Goal: Task Accomplishment & Management: Use online tool/utility

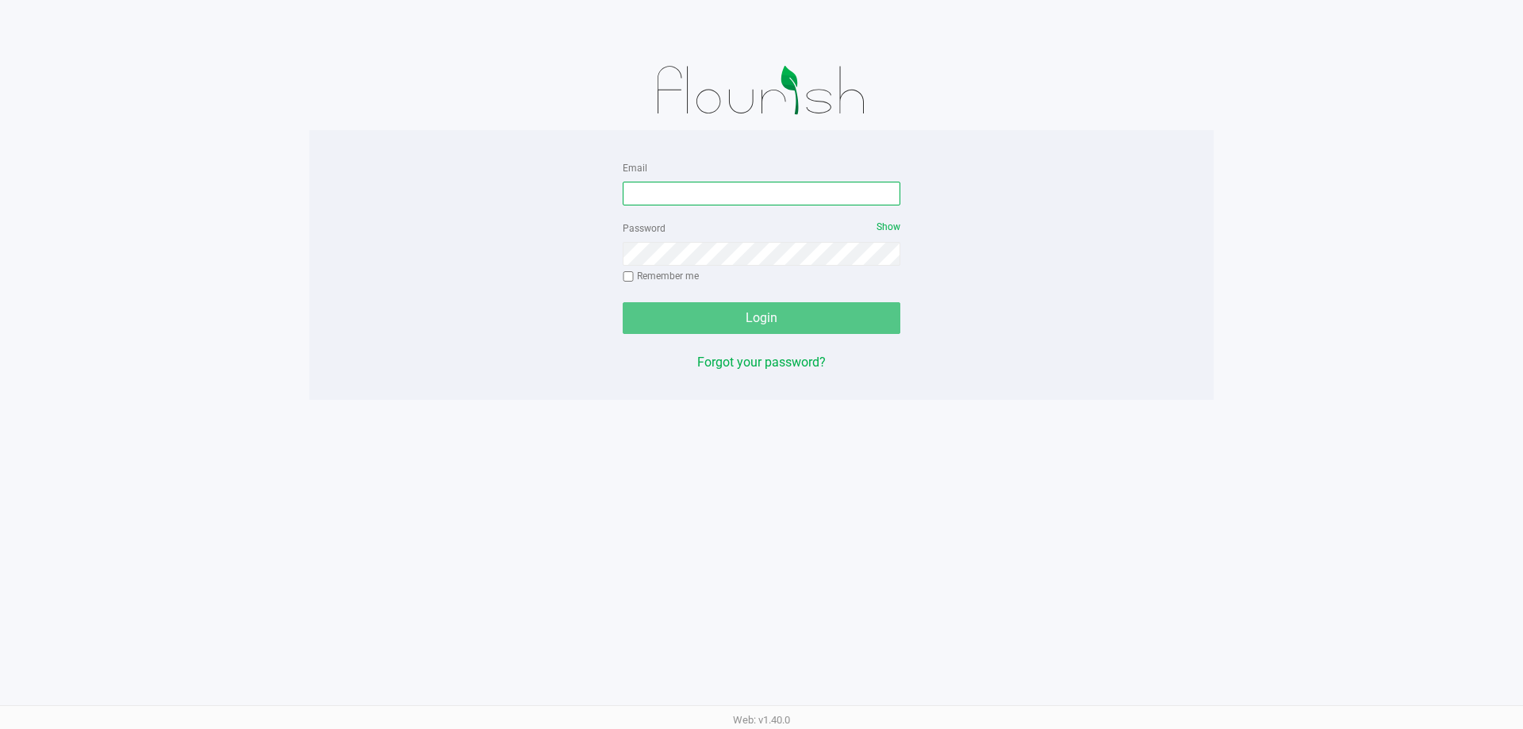
click at [701, 187] on input "Email" at bounding box center [762, 194] width 278 height 24
type input "[EMAIL_ADDRESS][DOMAIN_NAME]"
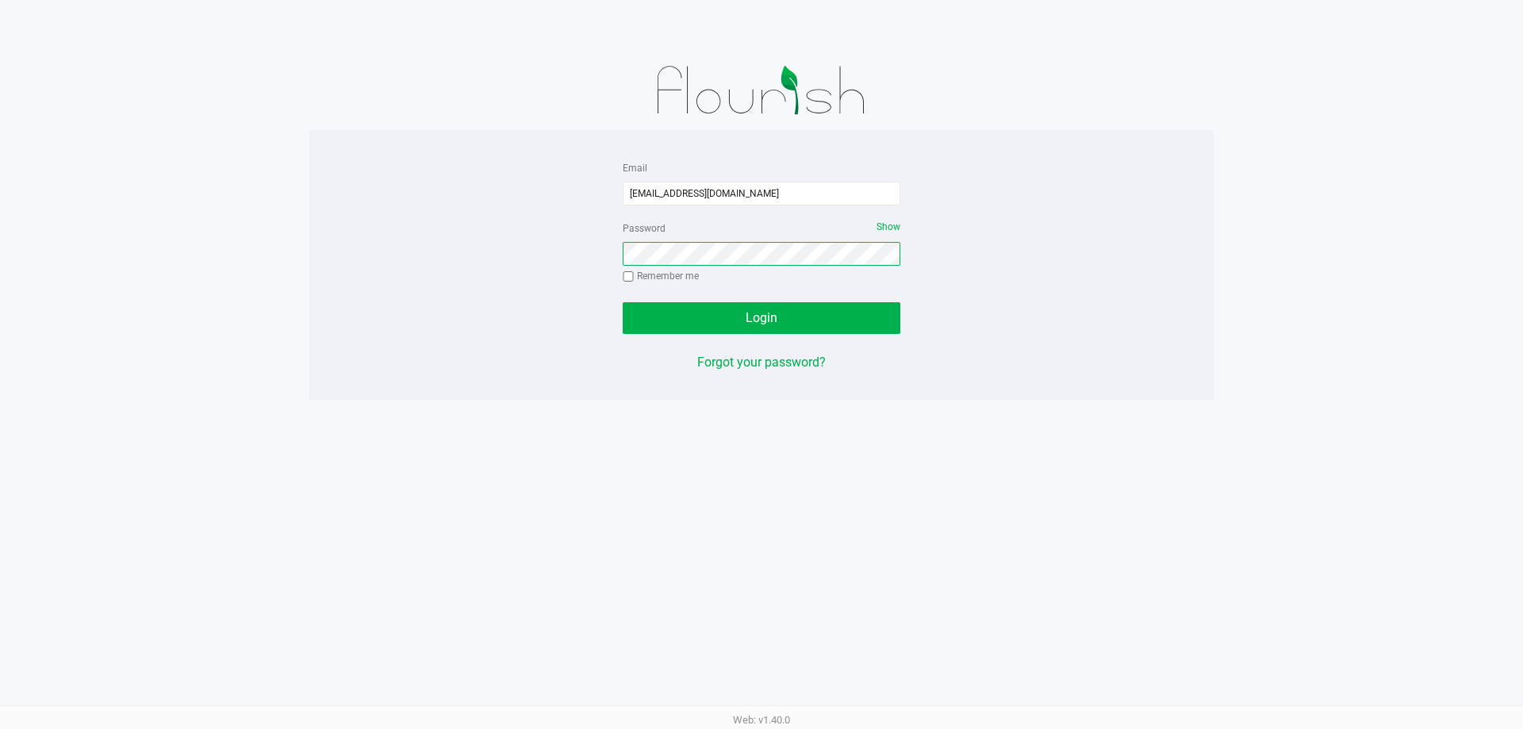
click at [623, 302] on button "Login" at bounding box center [762, 318] width 278 height 32
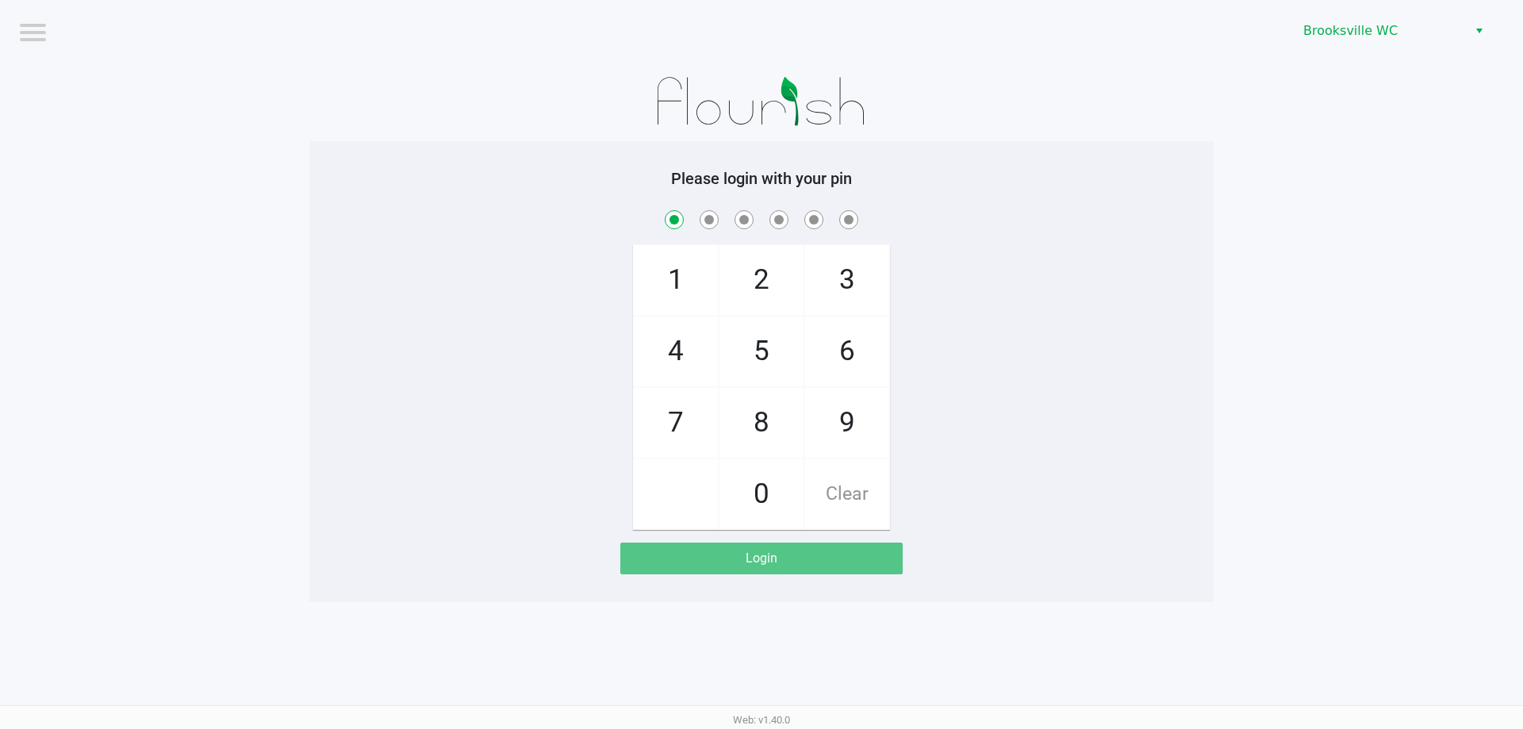
checkbox input "true"
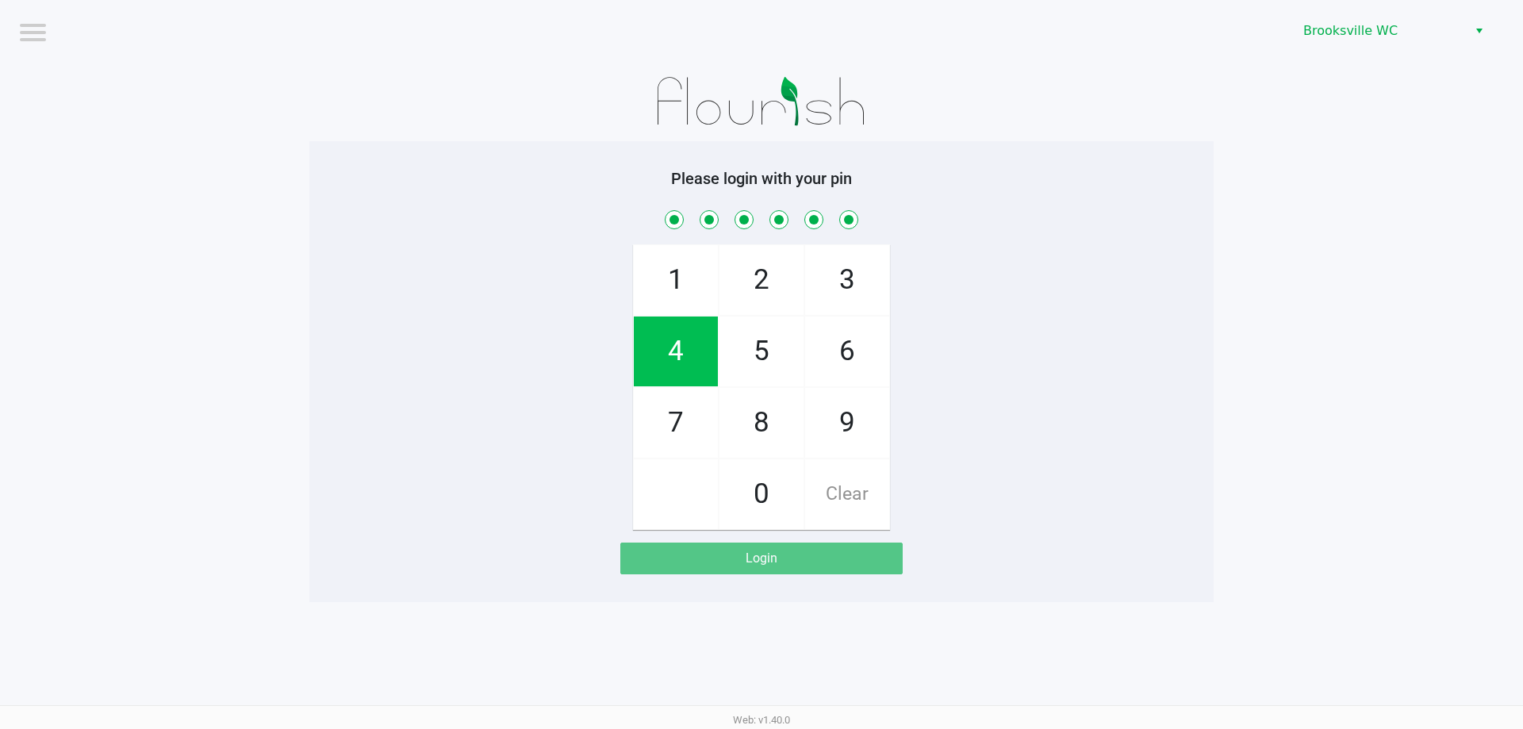
checkbox input "true"
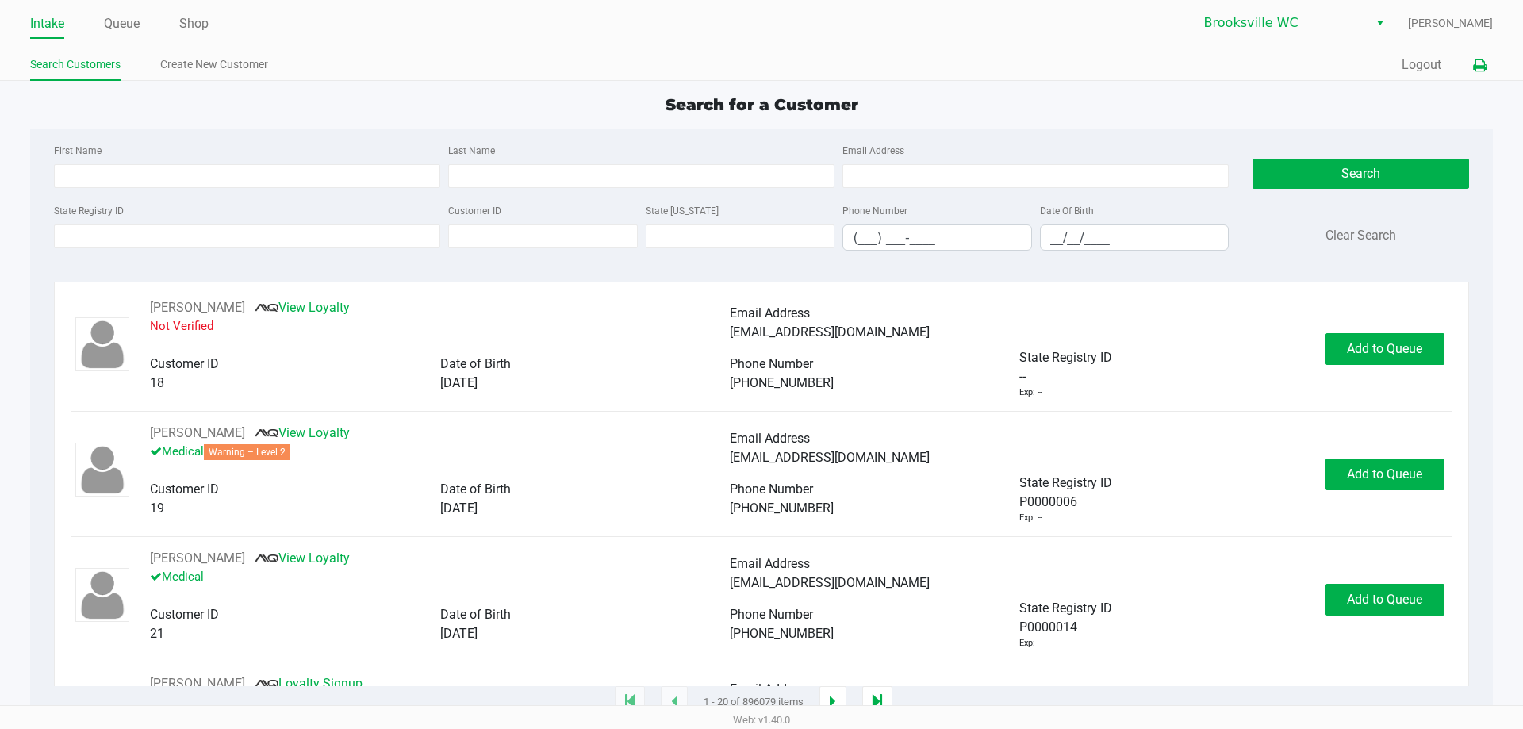
click at [1478, 60] on icon at bounding box center [1479, 65] width 13 height 11
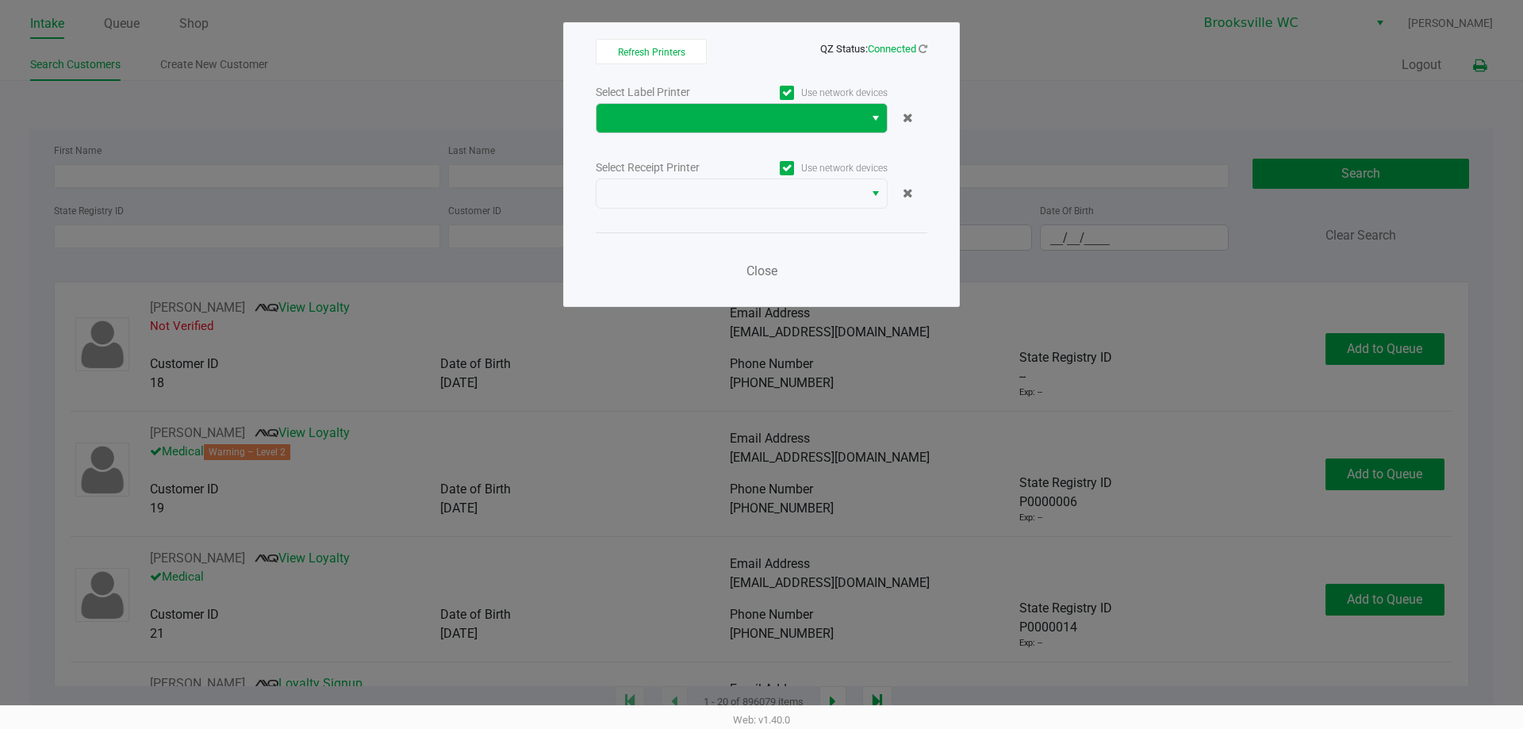
click at [877, 112] on span "Select" at bounding box center [876, 118] width 13 height 19
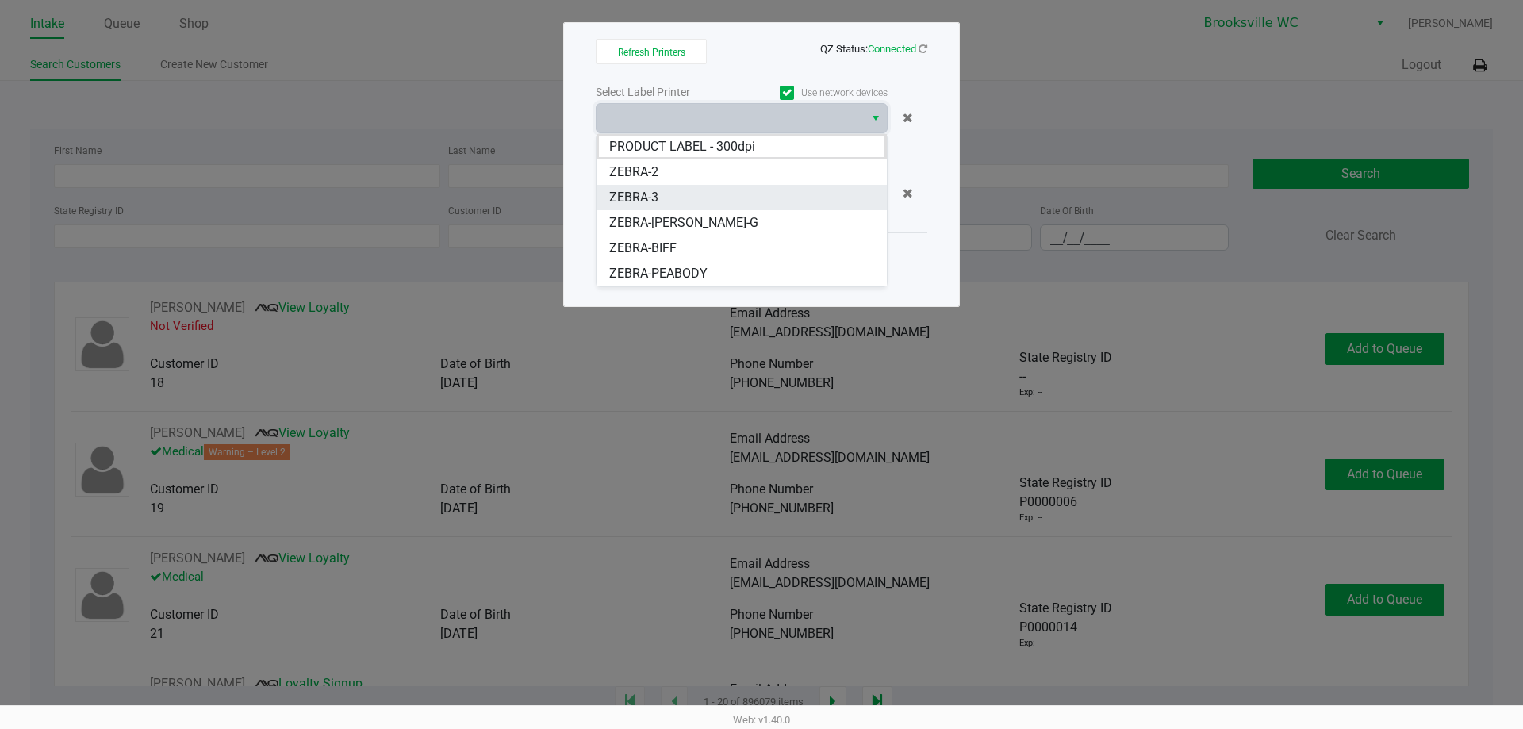
click at [712, 194] on li "ZEBRA-3" at bounding box center [742, 197] width 290 height 25
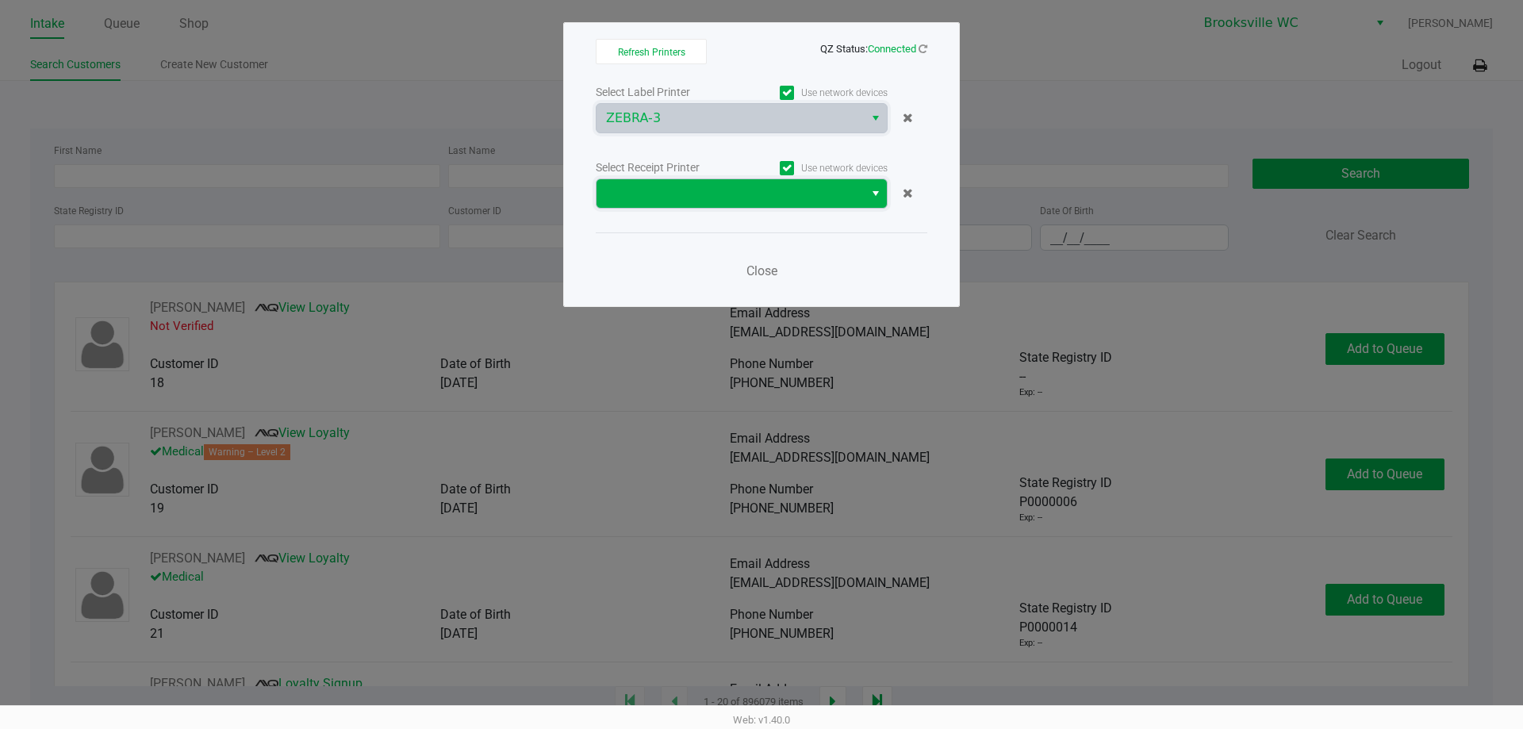
click at [807, 195] on span at bounding box center [730, 193] width 248 height 19
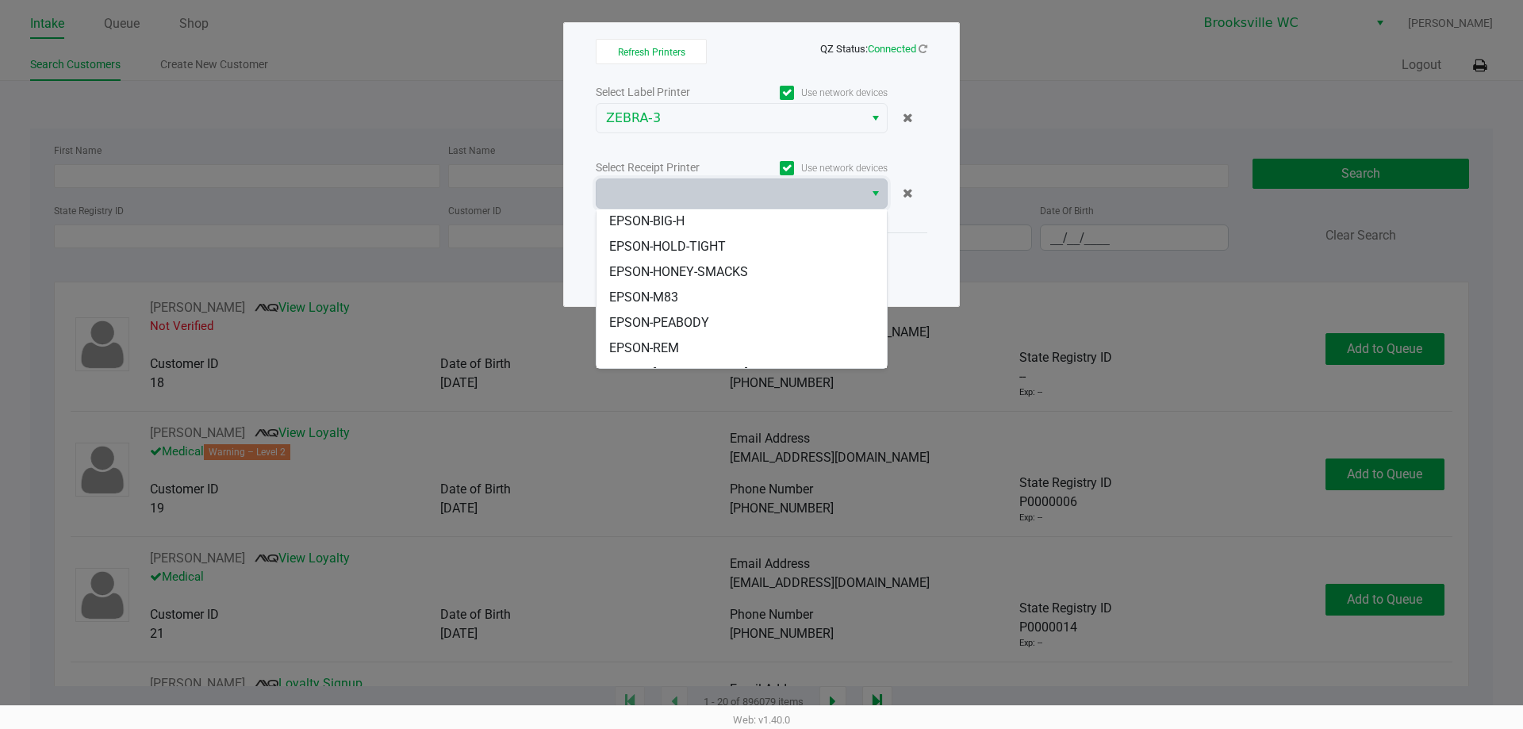
scroll to position [79, 0]
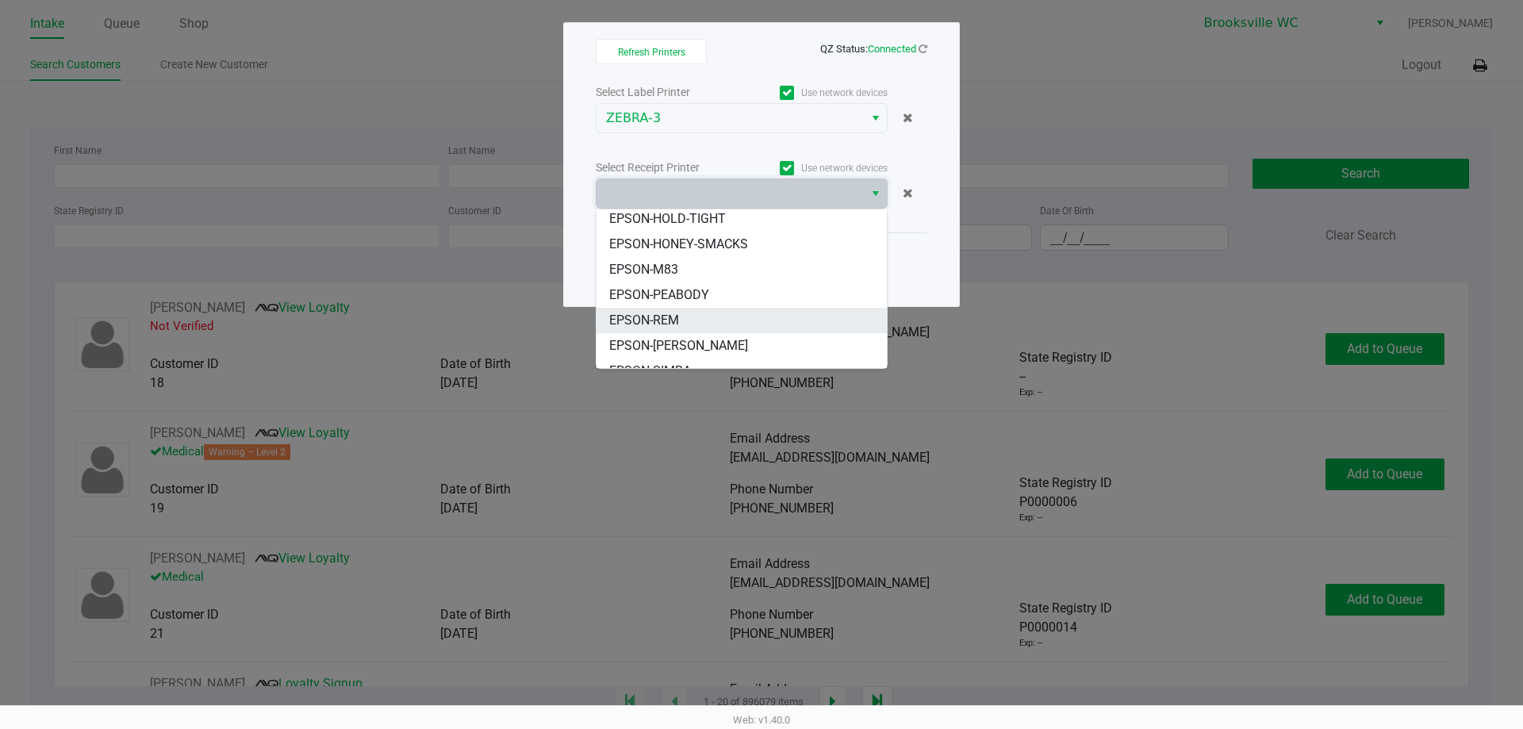
click at [657, 322] on span "EPSON-REM" at bounding box center [644, 320] width 70 height 19
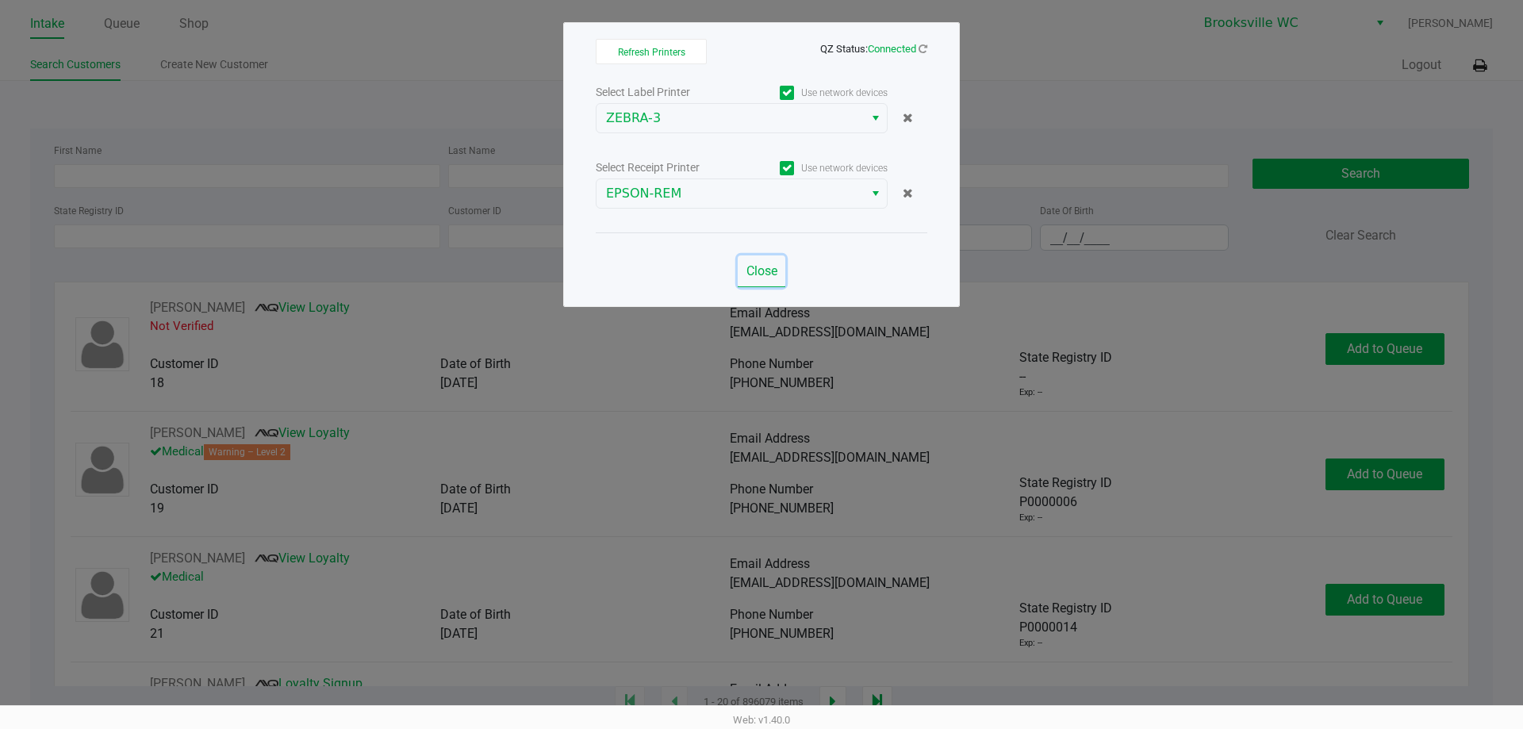
click at [770, 270] on span "Close" at bounding box center [762, 270] width 31 height 15
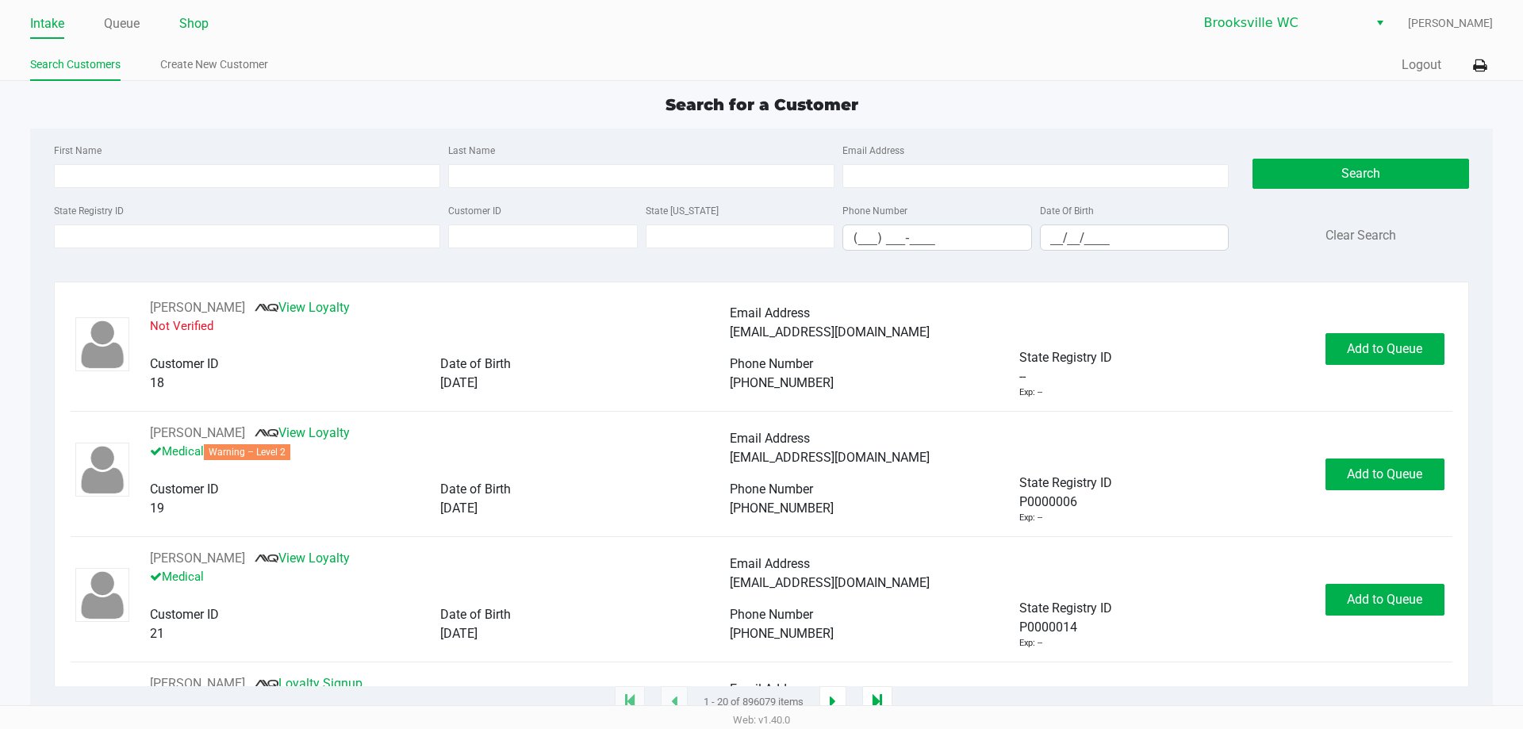
click at [198, 27] on link "Shop" at bounding box center [193, 24] width 29 height 22
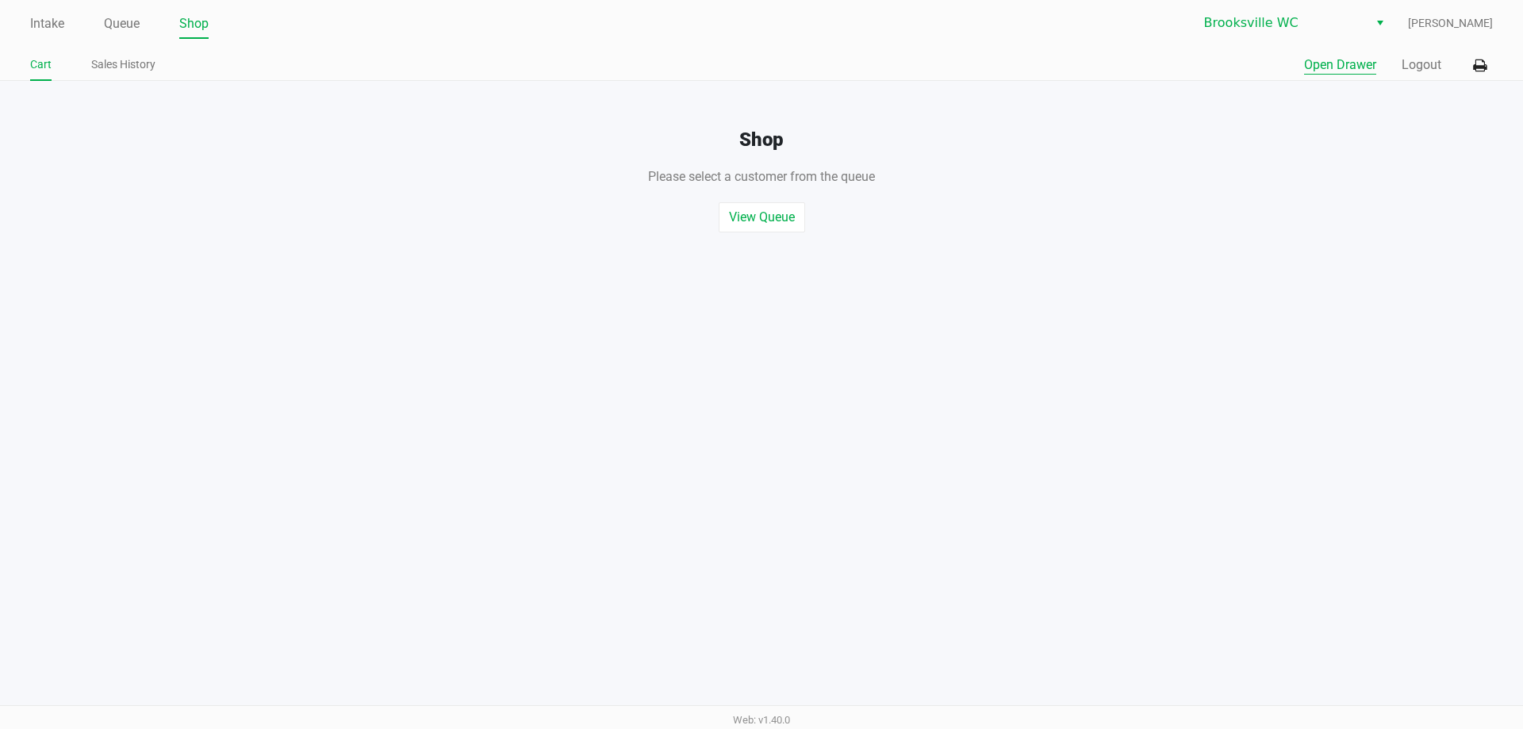
click at [1335, 62] on button "Open Drawer" at bounding box center [1340, 65] width 72 height 19
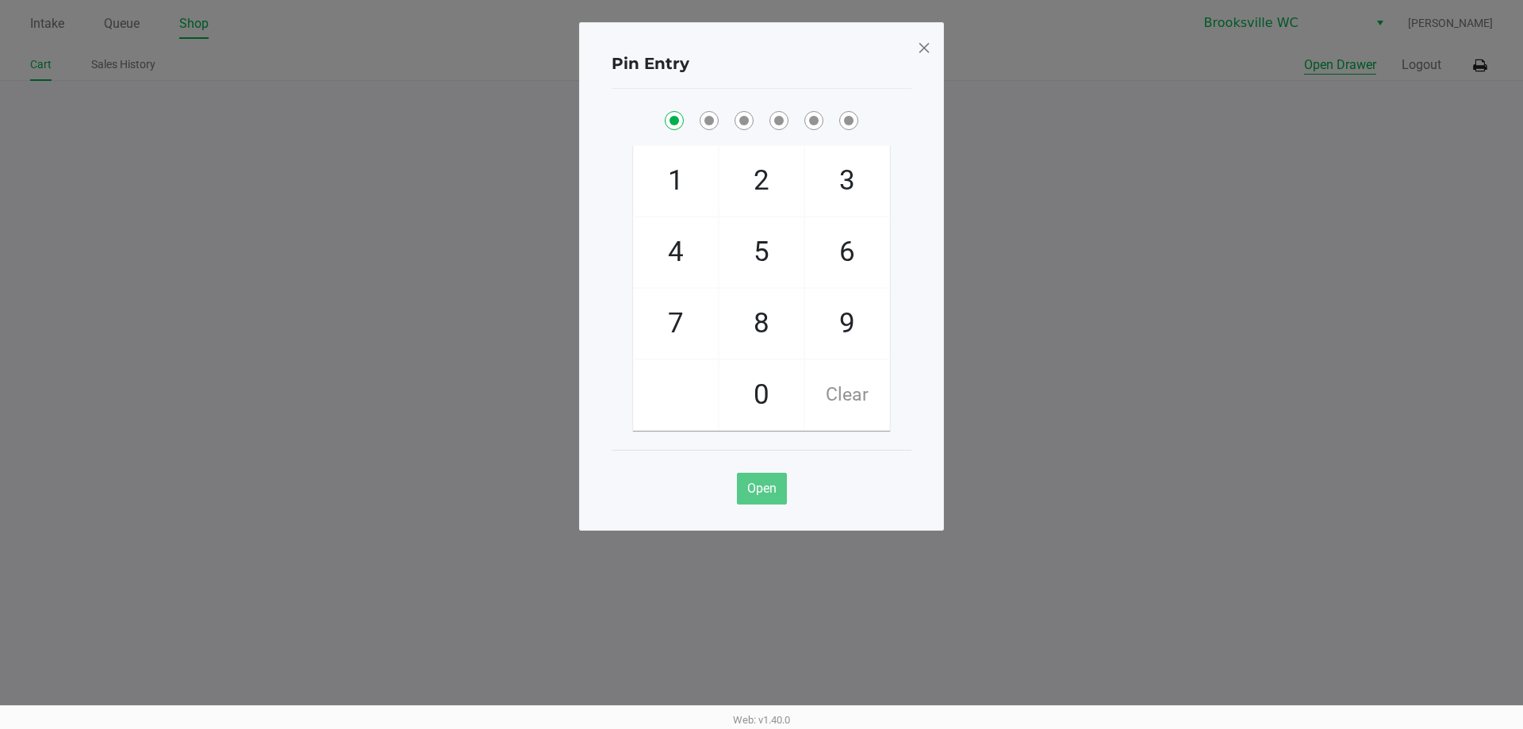
checkbox input "true"
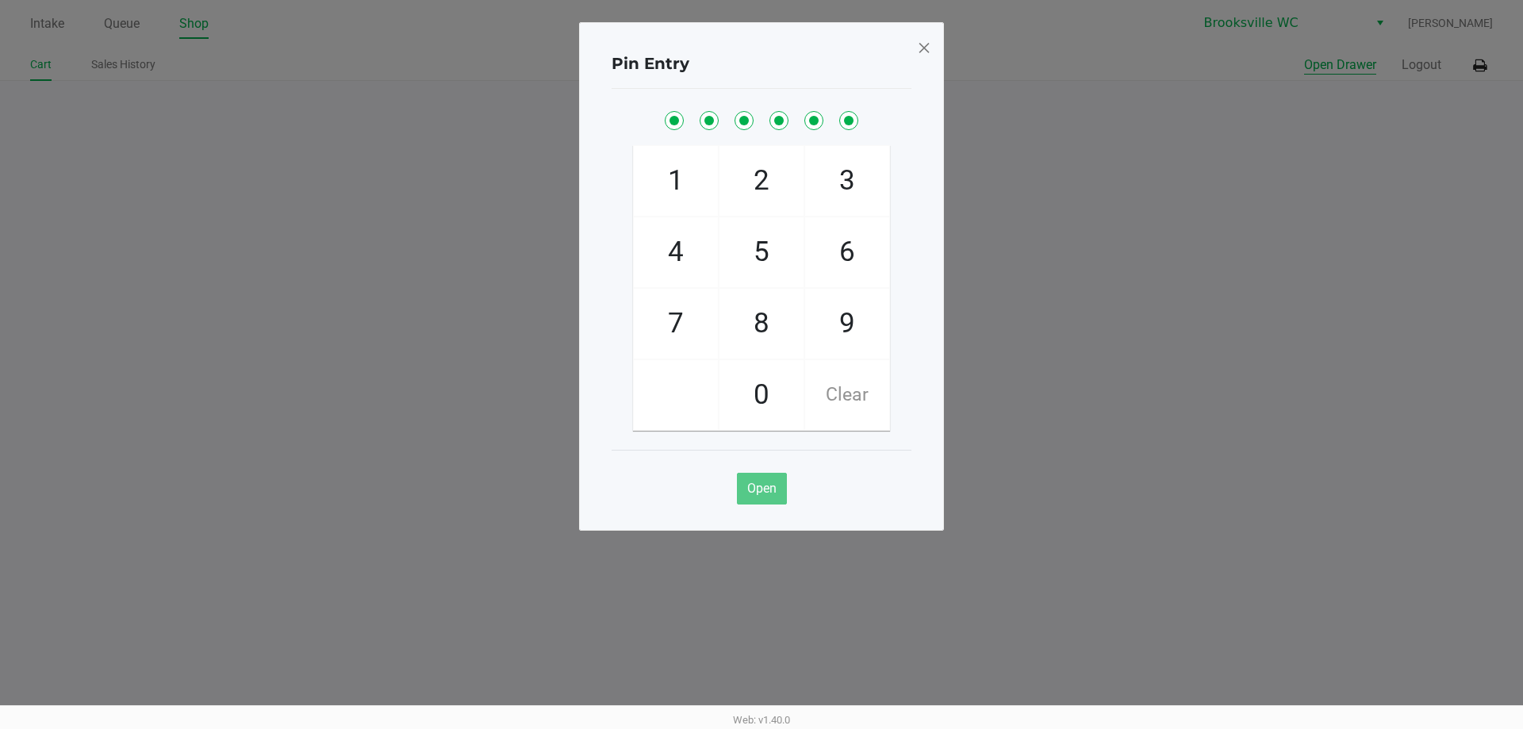
checkbox input "true"
